Goal: Task Accomplishment & Management: Manage account settings

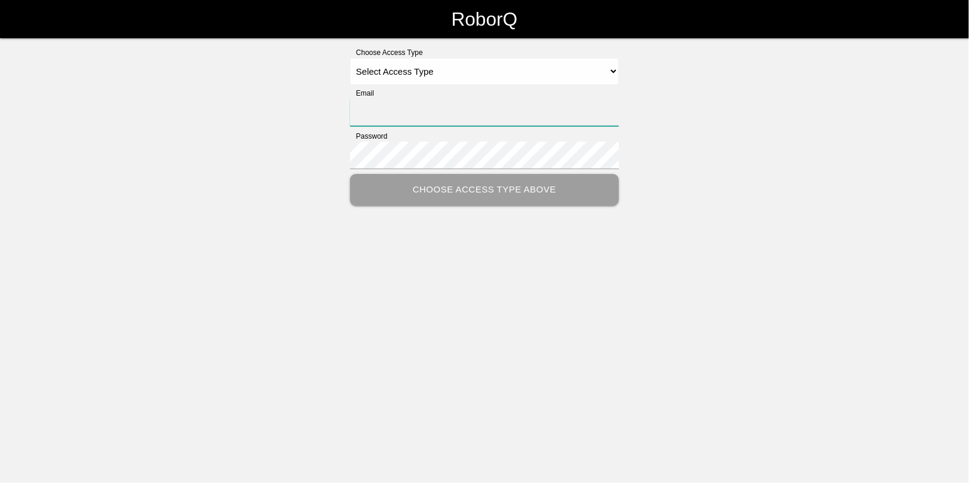
type input "[EMAIL_ADDRESS][DOMAIN_NAME]"
click at [395, 70] on select "Select Access Type Admin Customer Supervisor Worker" at bounding box center [484, 71] width 269 height 27
select select "Admin"
click at [350, 58] on select "Select Access Type Admin Customer Supervisor Worker" at bounding box center [484, 71] width 269 height 27
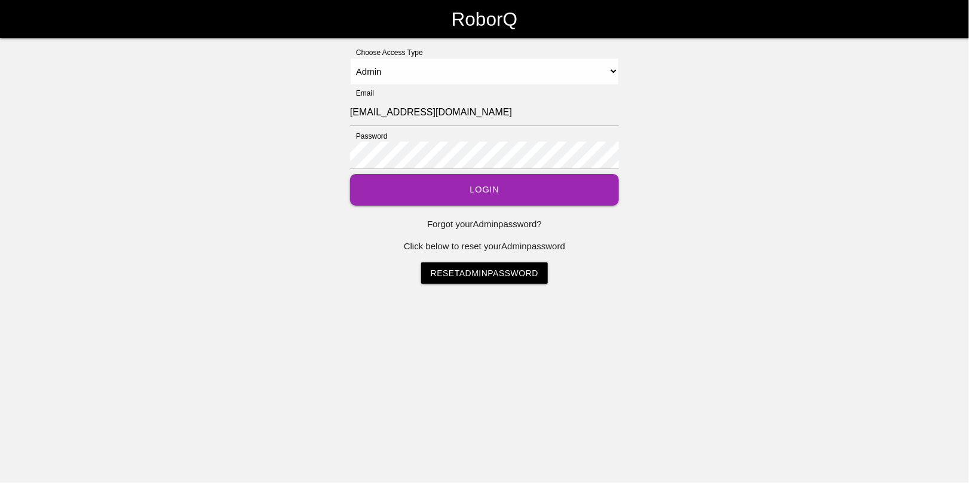
click at [484, 191] on button "Login" at bounding box center [484, 190] width 269 height 32
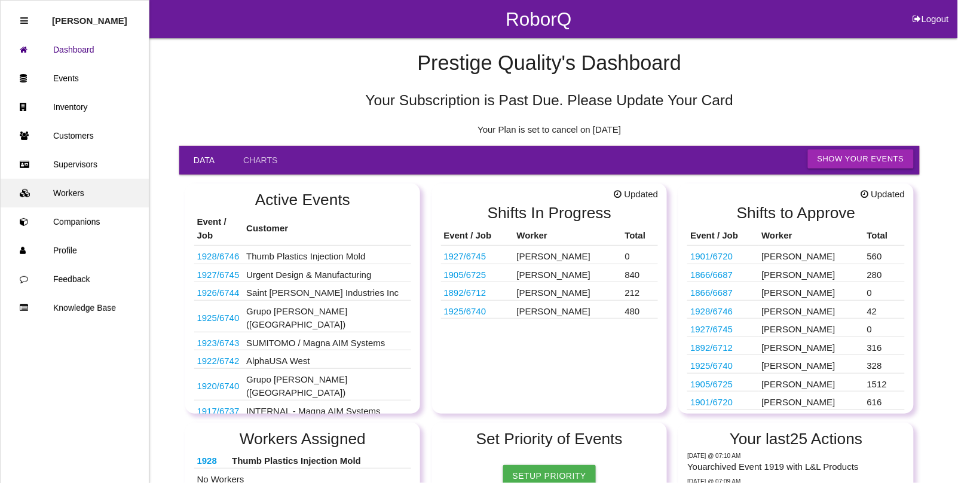
click at [69, 197] on link "Workers" at bounding box center [75, 193] width 148 height 29
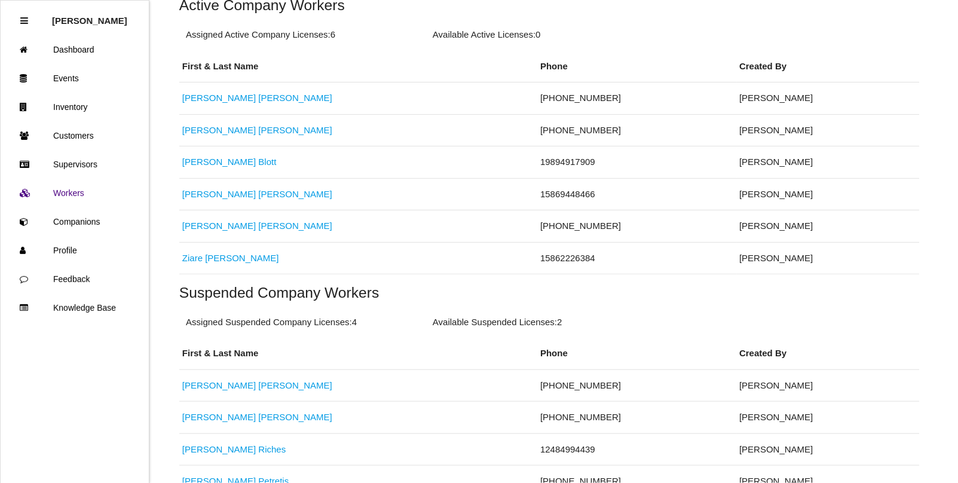
scroll to position [299, 0]
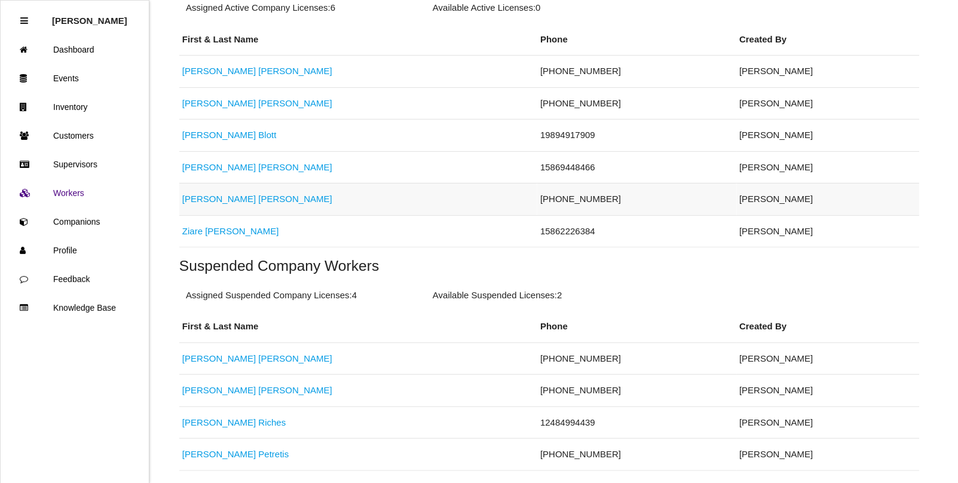
click at [229, 199] on link "[PERSON_NAME]" at bounding box center [257, 199] width 150 height 10
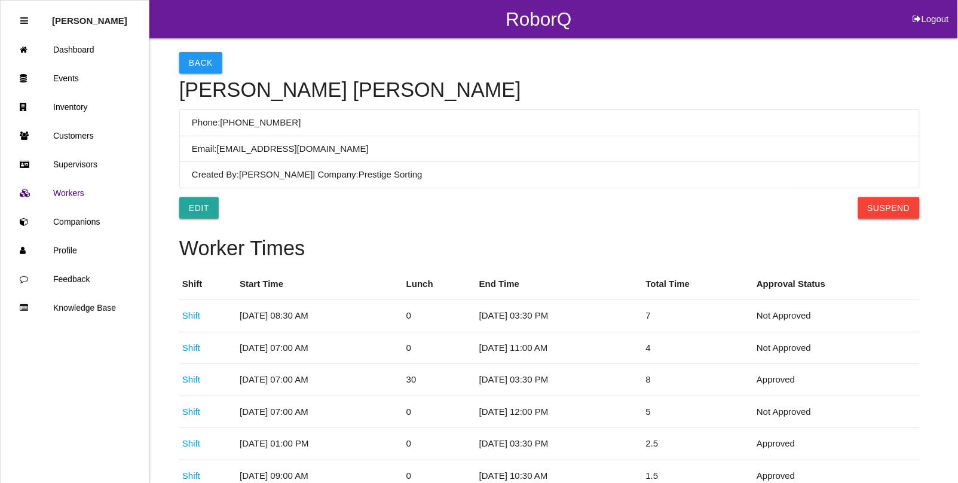
click at [881, 204] on button "Suspend" at bounding box center [889, 208] width 62 height 22
click at [193, 58] on button "Back" at bounding box center [200, 63] width 43 height 22
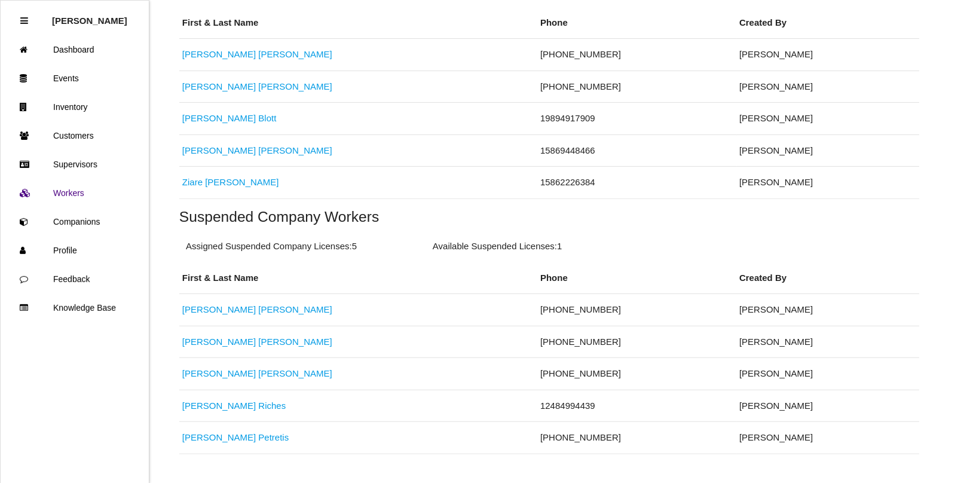
scroll to position [348, 0]
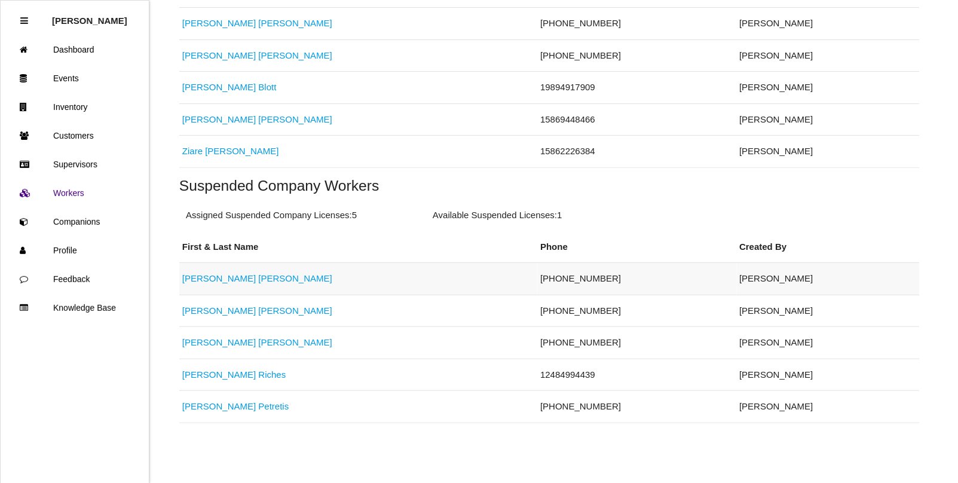
click at [204, 277] on link "[PERSON_NAME]" at bounding box center [257, 278] width 150 height 10
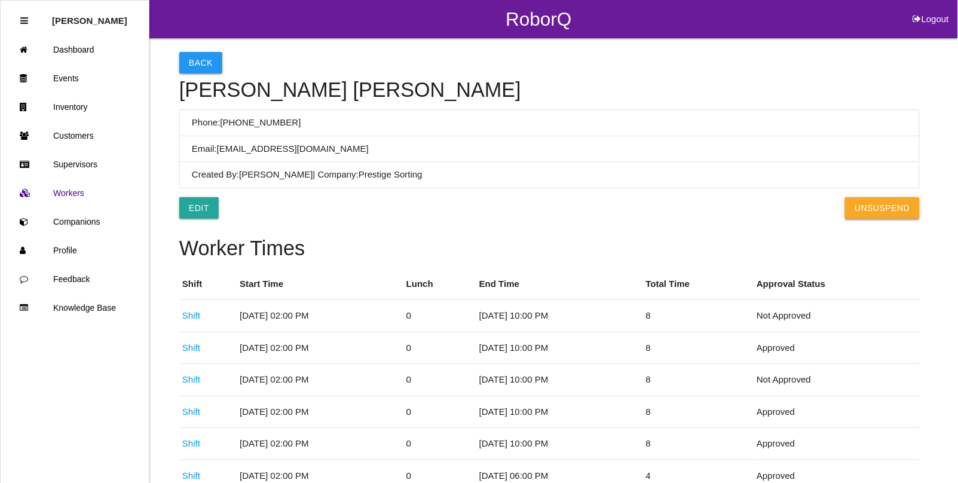
click at [884, 210] on button "UnSuspend" at bounding box center [882, 208] width 74 height 22
click at [78, 64] on link "Events" at bounding box center [75, 78] width 148 height 29
